Goal: Task Accomplishment & Management: Use online tool/utility

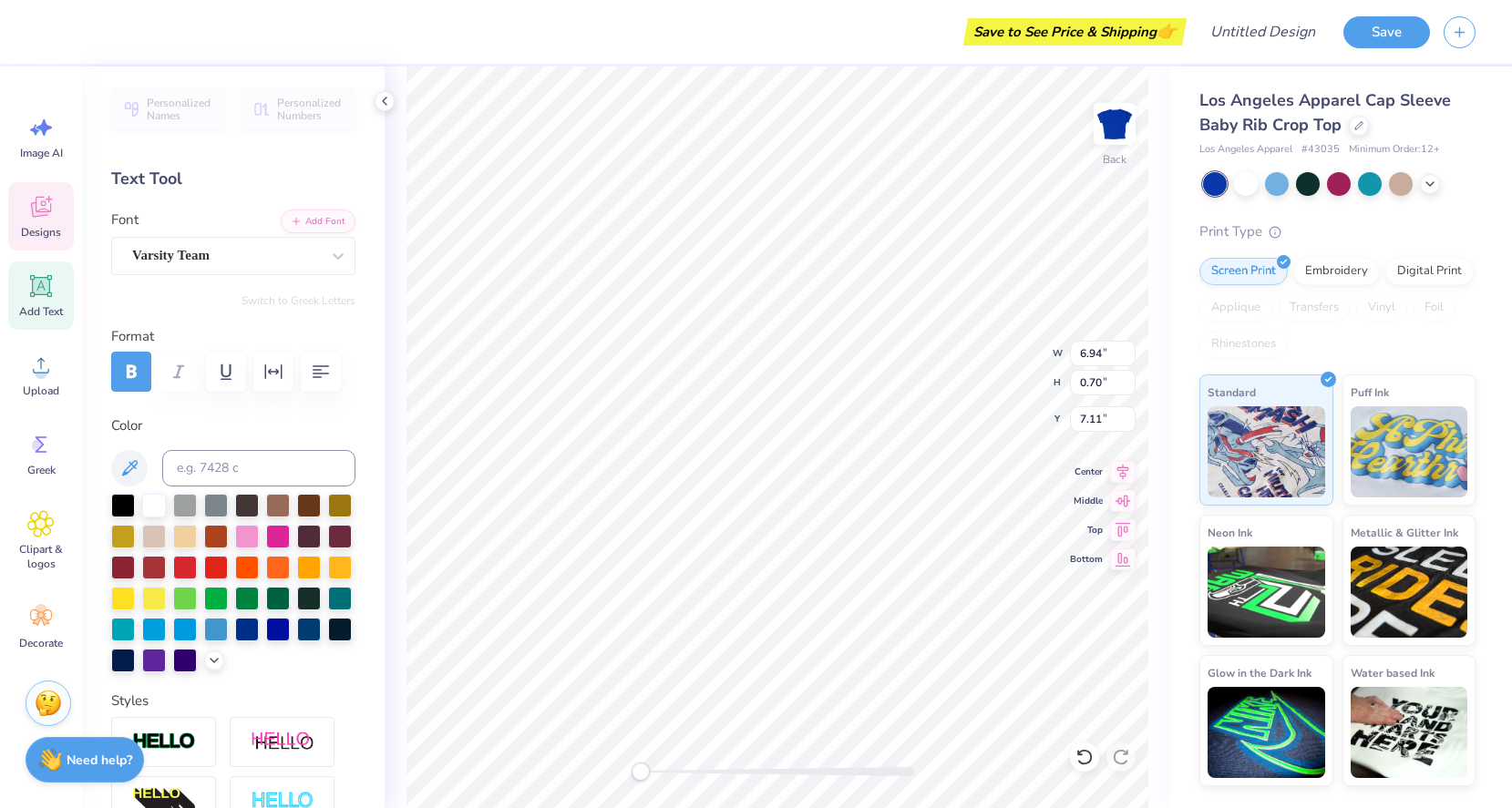
type textarea "T"
type textarea "LITTle"
type textarea "LITTle sweet Heart"
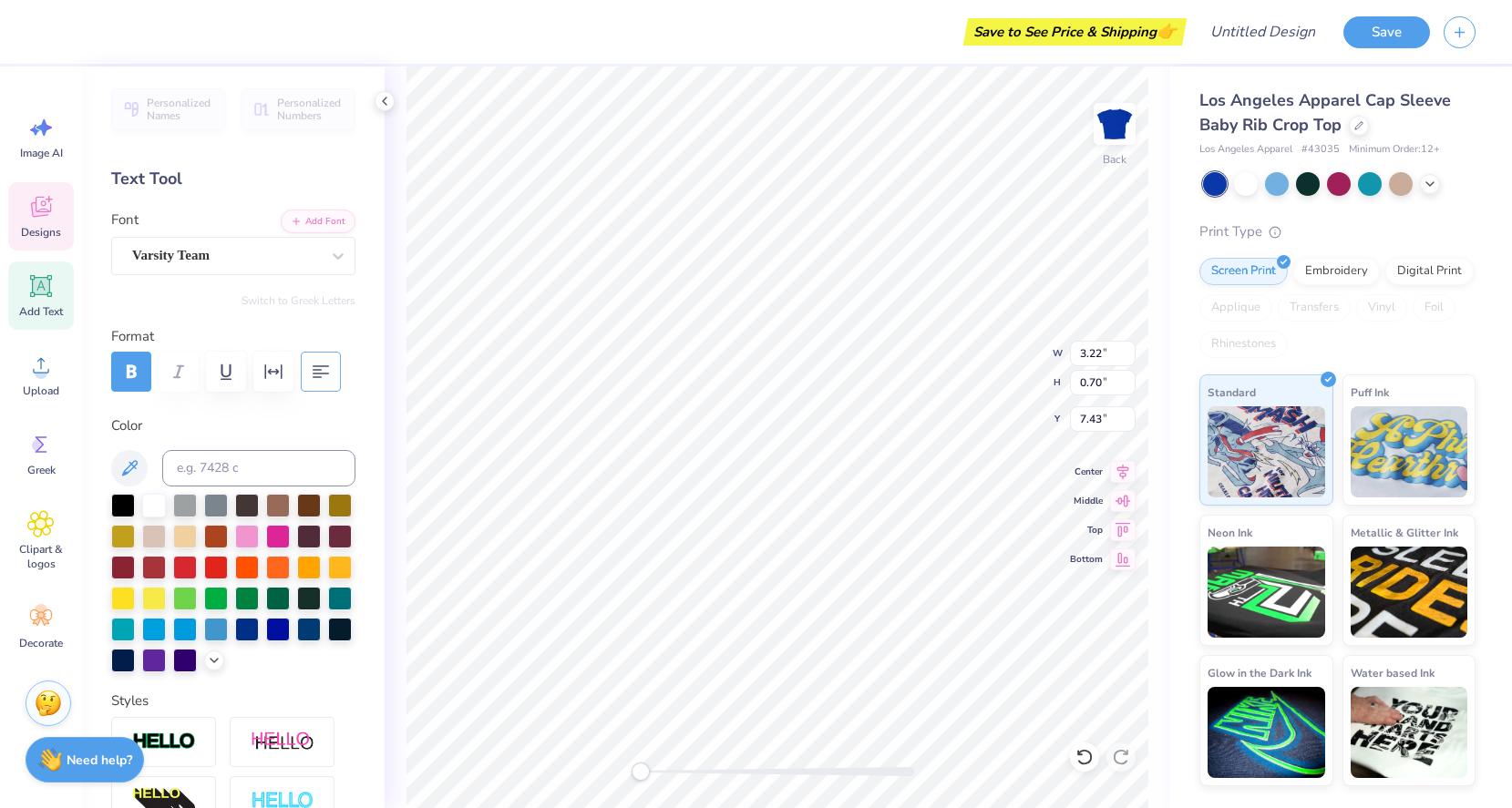
click at [324, 375] on icon "button" at bounding box center [320, 372] width 22 height 22
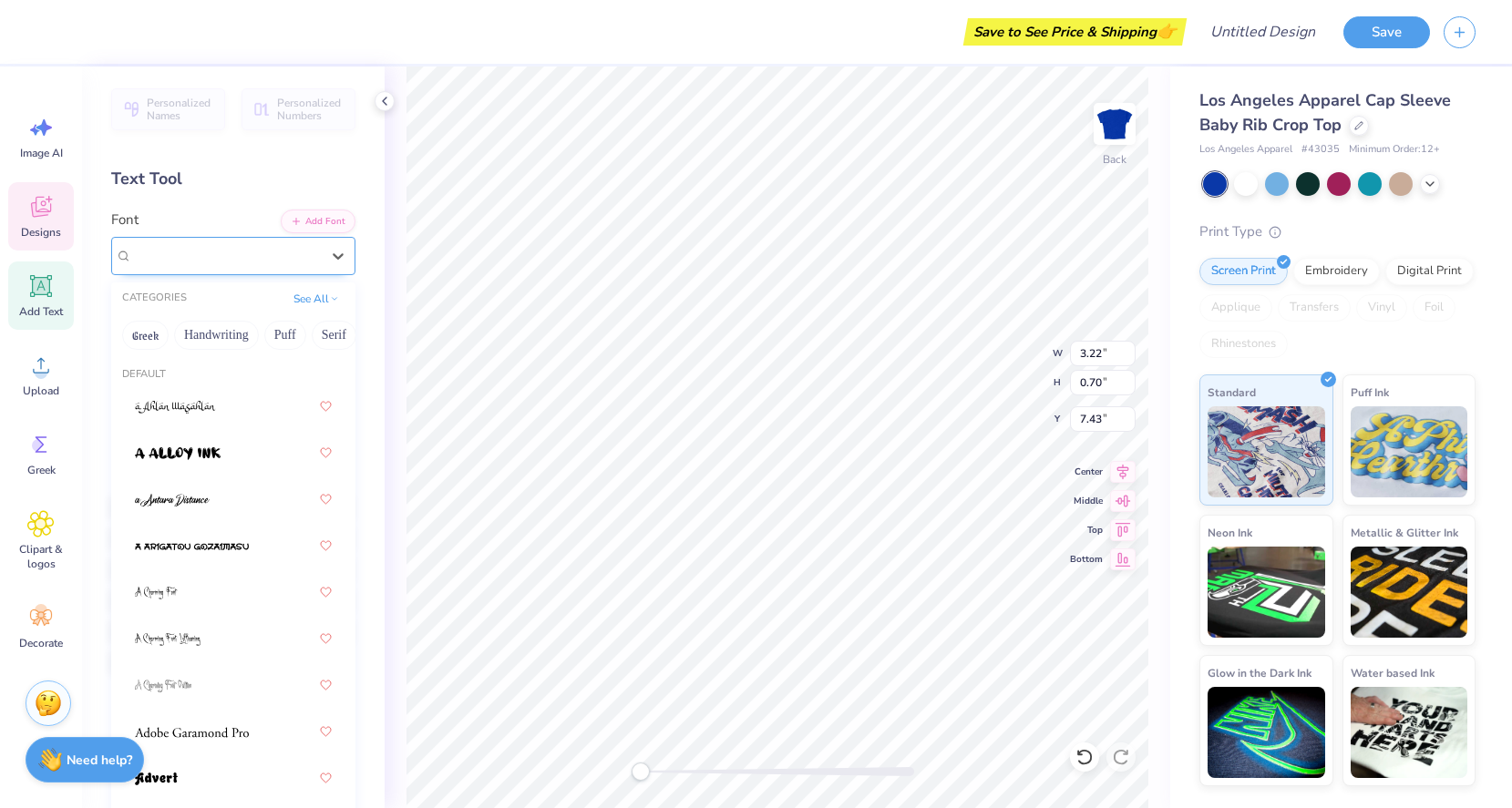
click at [290, 259] on div "Varsity Team" at bounding box center [226, 255] width 192 height 29
click at [217, 331] on button "Handwriting" at bounding box center [217, 334] width 85 height 29
click at [195, 455] on img at bounding box center [165, 453] width 62 height 13
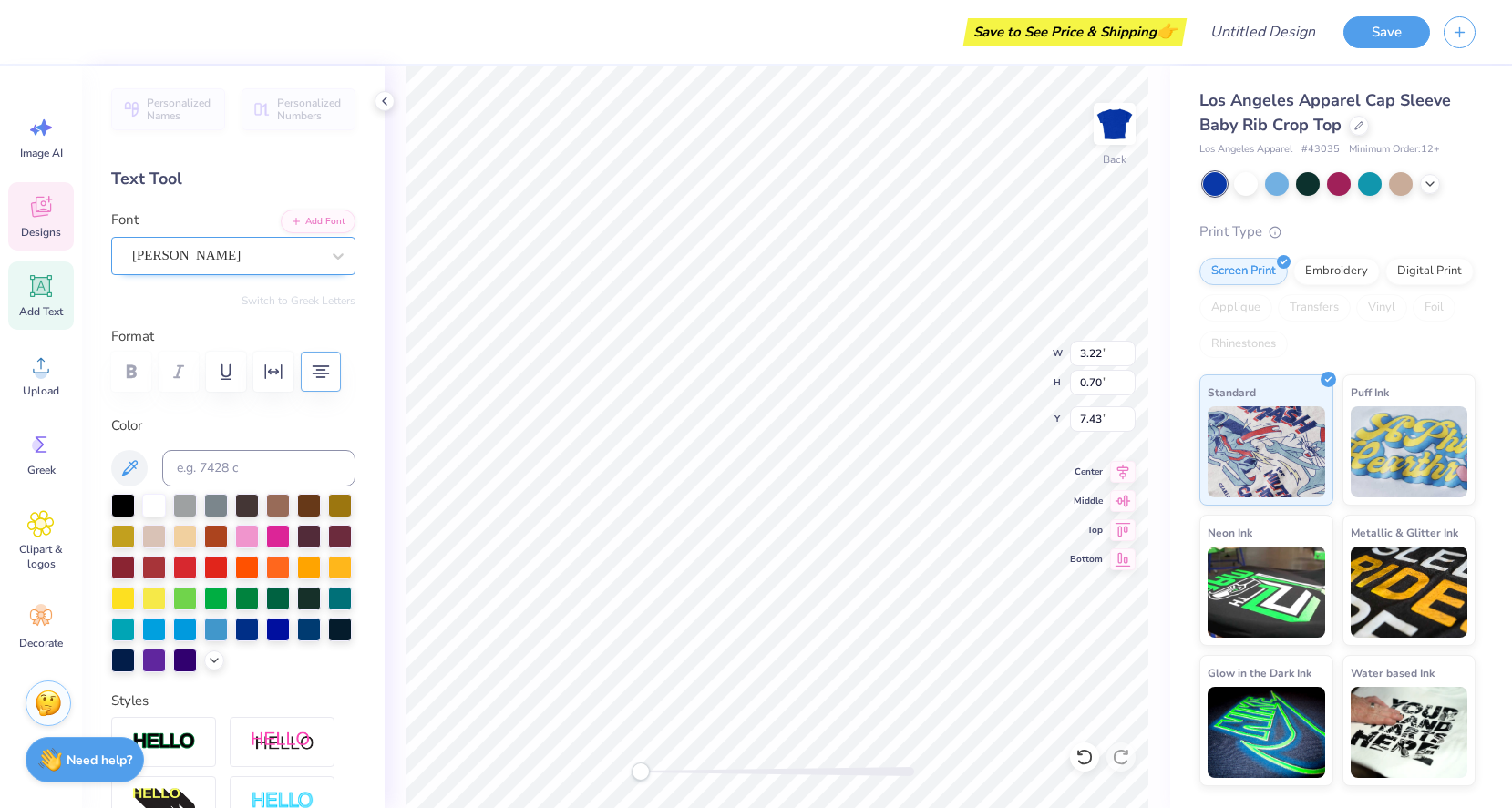
click at [246, 253] on div "[PERSON_NAME]" at bounding box center [226, 255] width 192 height 29
